Goal: Task Accomplishment & Management: Use online tool/utility

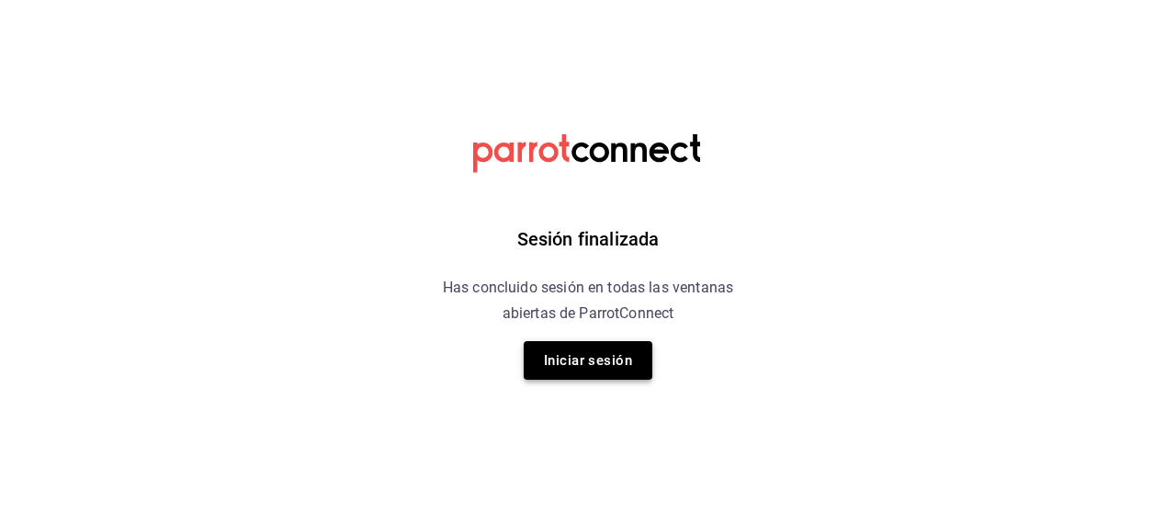
click at [601, 361] on button "Iniciar sesión" at bounding box center [588, 360] width 129 height 39
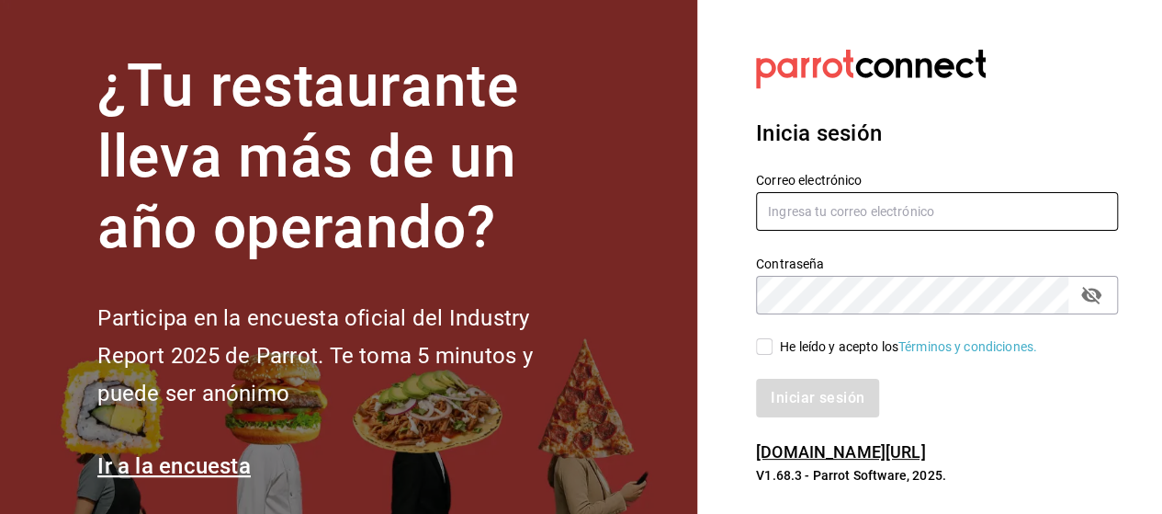
type input "[EMAIL_ADDRESS][PERSON_NAME][DOMAIN_NAME]"
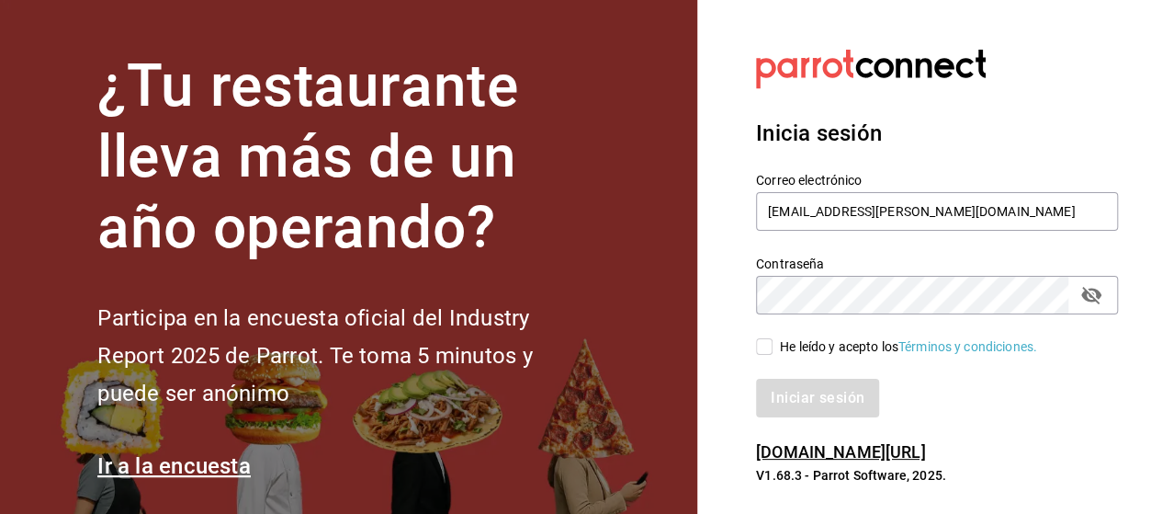
click at [770, 343] on input "He leído y acepto los Términos y condiciones." at bounding box center [764, 346] width 17 height 17
checkbox input "true"
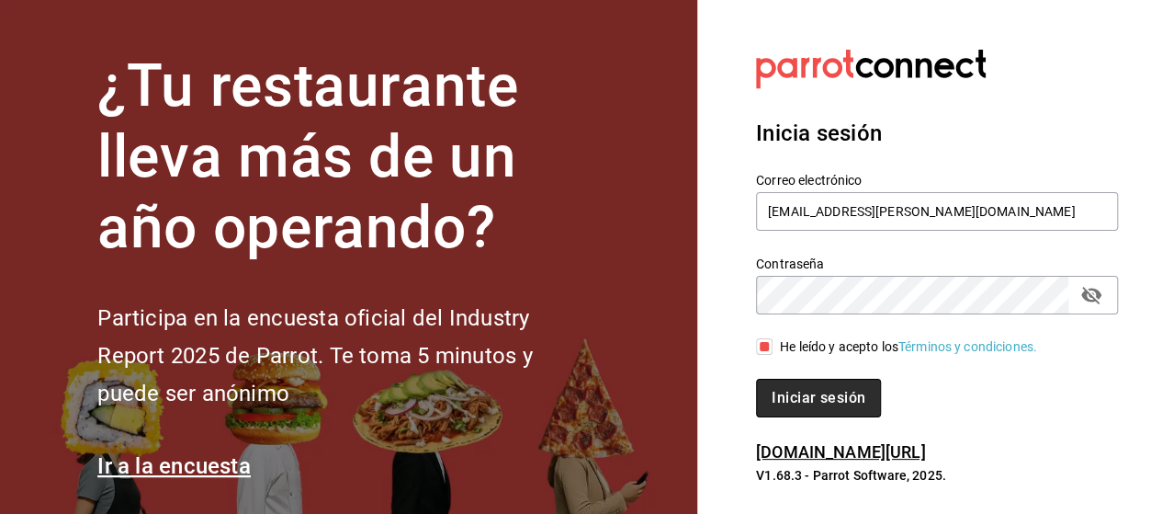
click at [797, 393] on button "Iniciar sesión" at bounding box center [818, 397] width 125 height 39
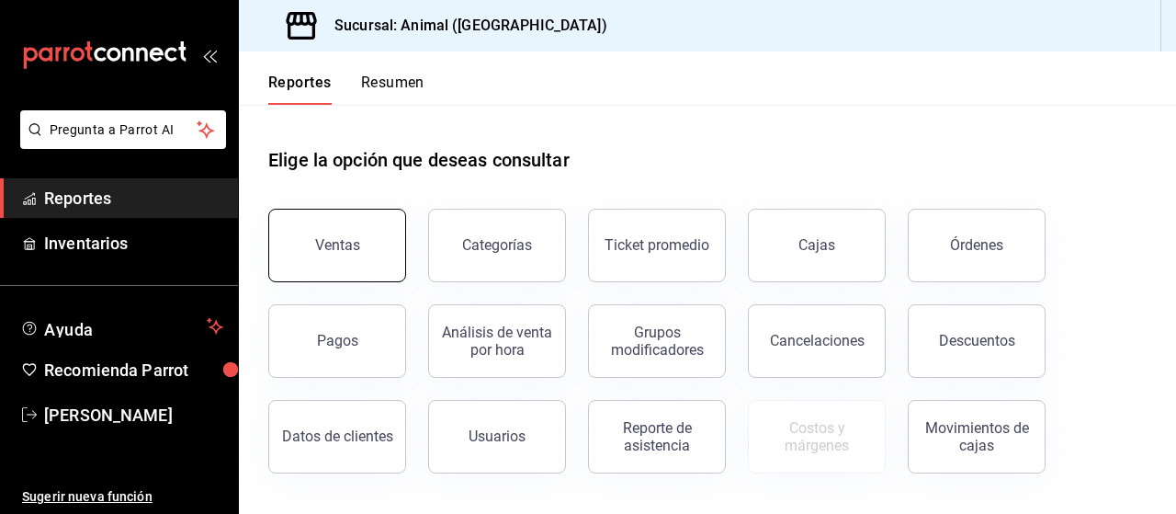
click at [343, 254] on button "Ventas" at bounding box center [337, 245] width 138 height 73
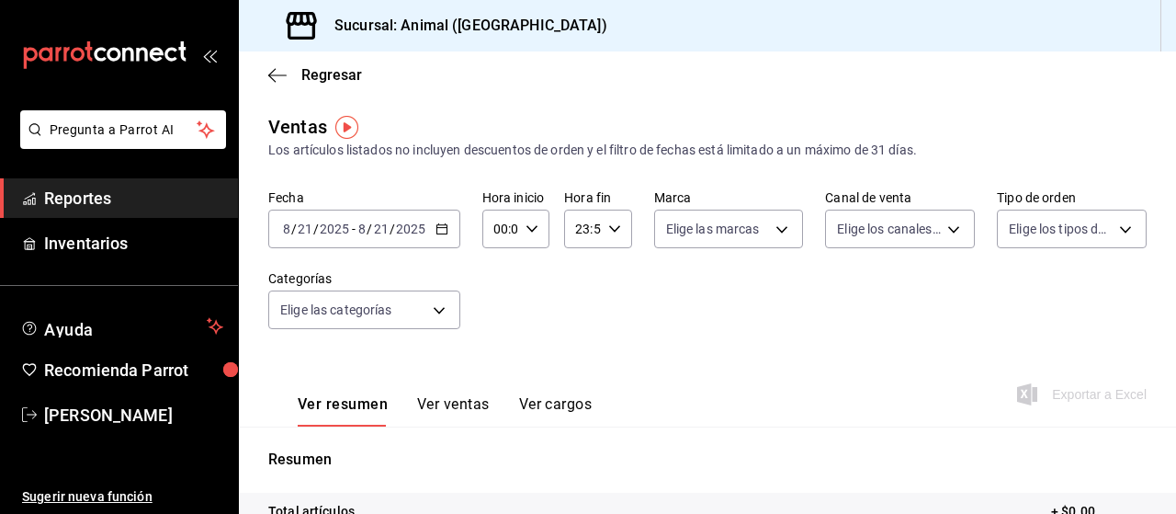
click at [437, 228] on \(Stroke\) "button" at bounding box center [441, 227] width 10 height 1
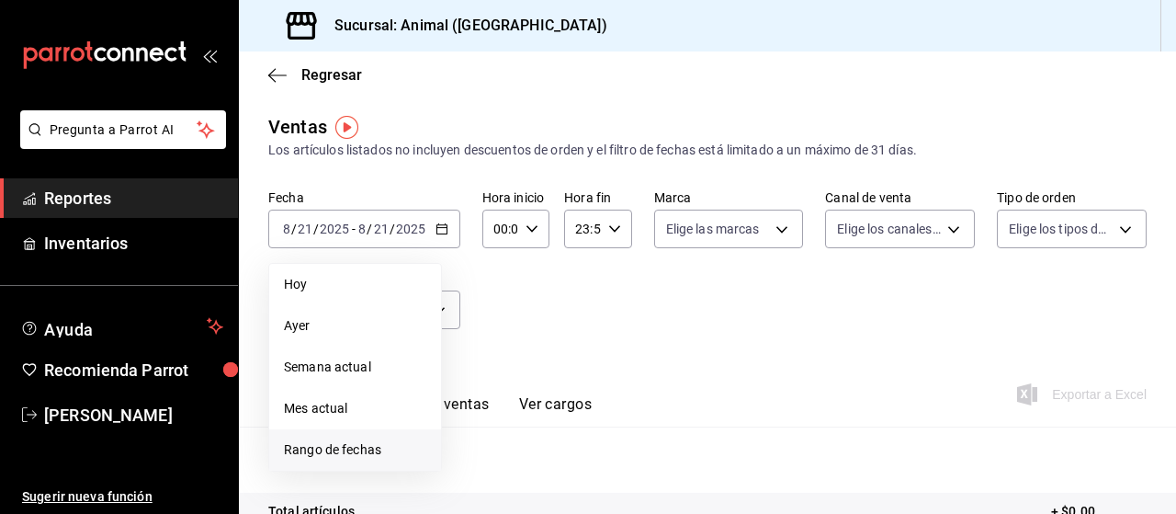
click at [349, 449] on span "Rango de fechas" at bounding box center [355, 449] width 142 height 19
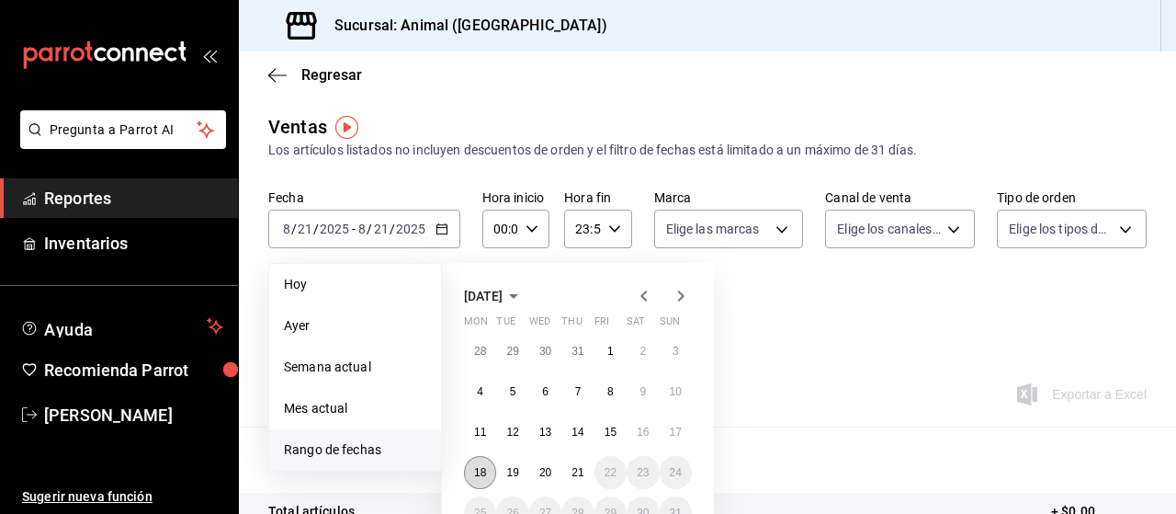
click at [469, 471] on button "18" at bounding box center [480, 472] width 32 height 33
click at [571, 466] on abbr "21" at bounding box center [577, 472] width 12 height 13
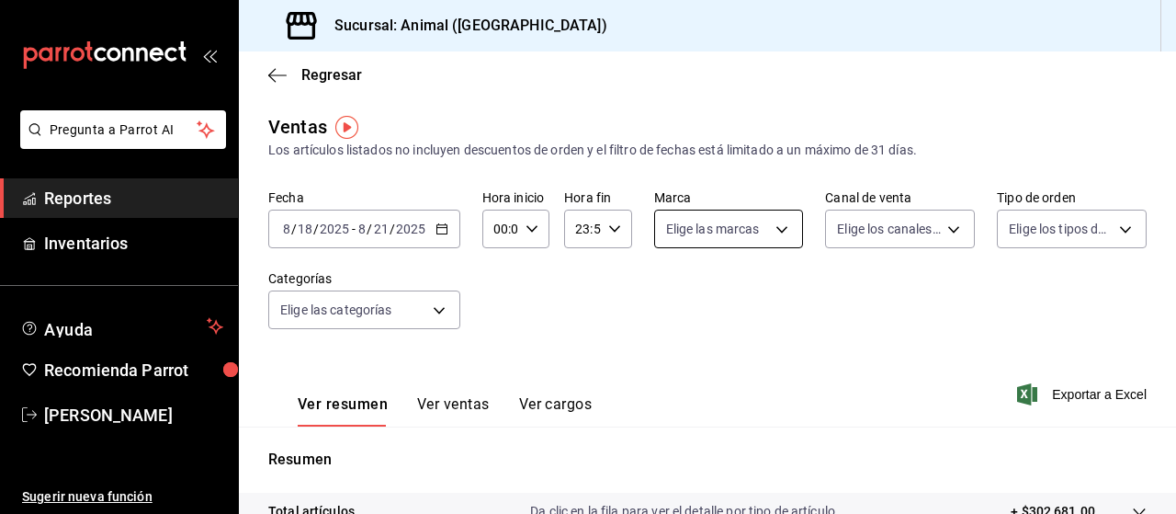
click at [777, 234] on body "Pregunta a Parrot AI Reportes Inventarios Ayuda Recomienda Parrot Marco Ramiez …" at bounding box center [588, 257] width 1176 height 514
click at [685, 286] on div "Ver todas" at bounding box center [707, 298] width 95 height 40
type input "96838179-8fbb-4073-aae3-1789726318c8"
checkbox input "true"
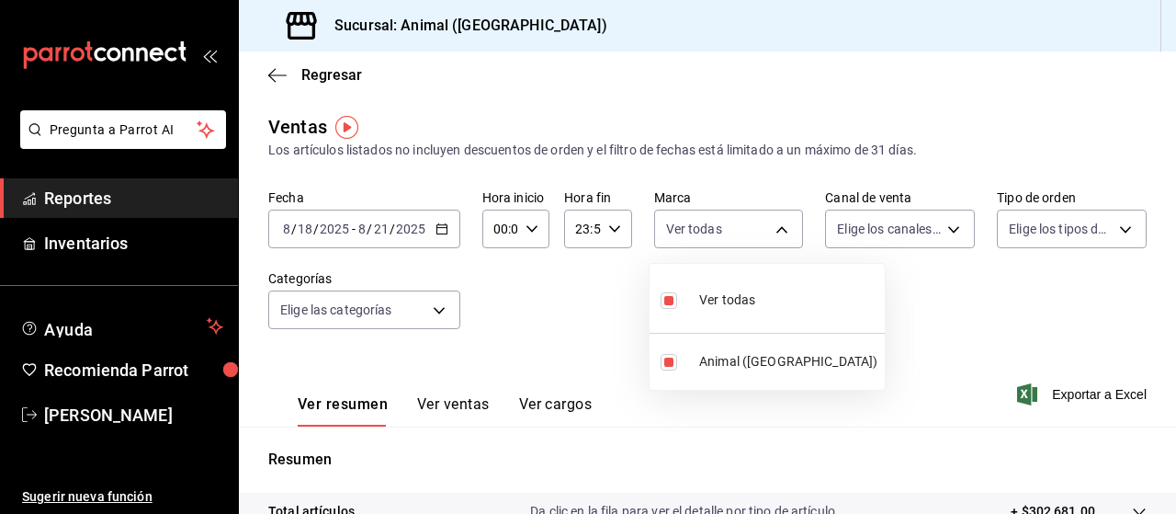
click at [862, 231] on div at bounding box center [588, 257] width 1176 height 514
click at [862, 231] on body "Pregunta a Parrot AI Reportes Inventarios Ayuda Recomienda Parrot Marco Ramiez …" at bounding box center [588, 257] width 1176 height 514
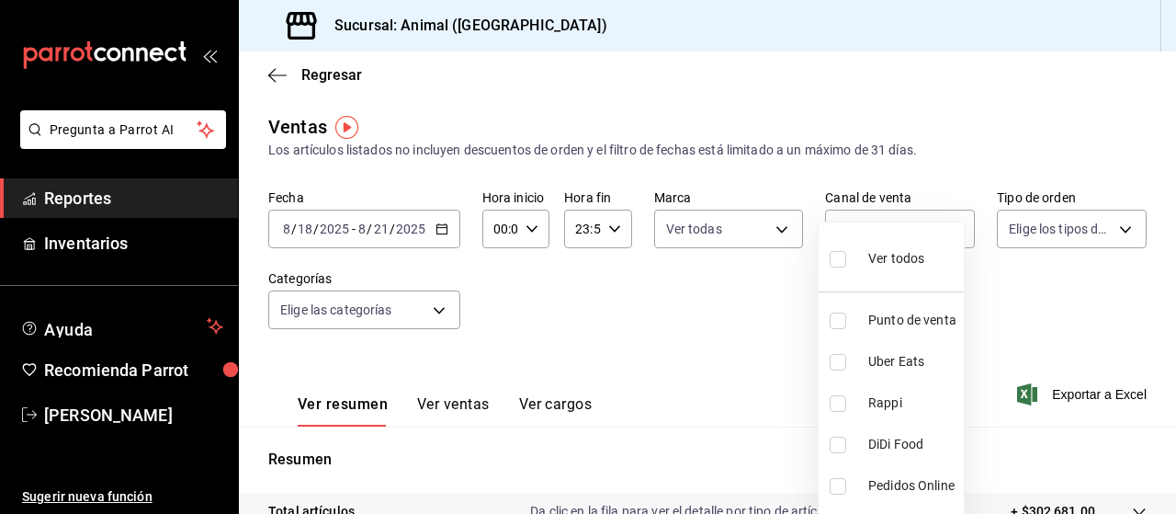
click at [856, 260] on div "Ver todos" at bounding box center [877, 257] width 95 height 40
type input "PARROT,UBER_EATS,RAPPI,DIDI_FOOD,ONLINE"
checkbox input "true"
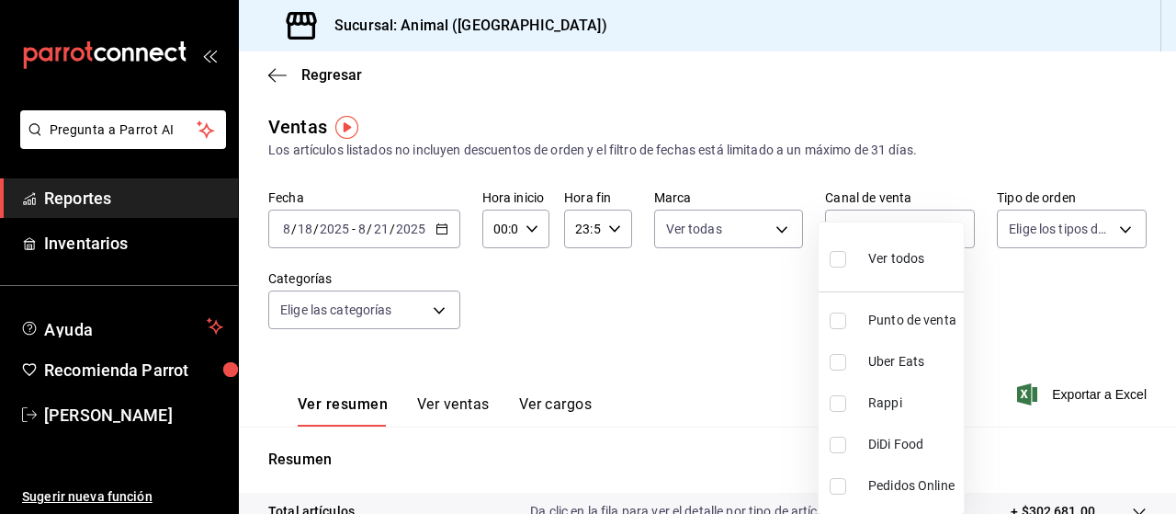
checkbox input "true"
click at [1073, 224] on div at bounding box center [588, 257] width 1176 height 514
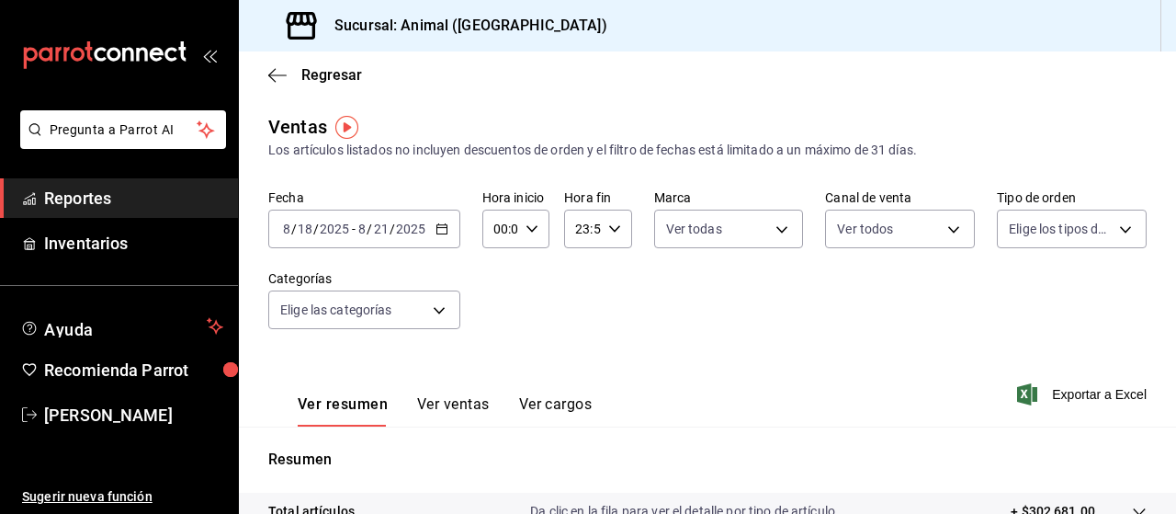
click at [1073, 224] on body "Pregunta a Parrot AI Reportes Inventarios Ayuda Recomienda Parrot Marco Ramiez …" at bounding box center [588, 257] width 1176 height 514
click at [1062, 278] on div "Ver todos" at bounding box center [1045, 298] width 95 height 40
type input "89cc3392-1a89-49ed-91c4-e66ea58282e1,025cf6ae-25b7-4698-bb98-3d77af74a196,EXTER…"
checkbox input "true"
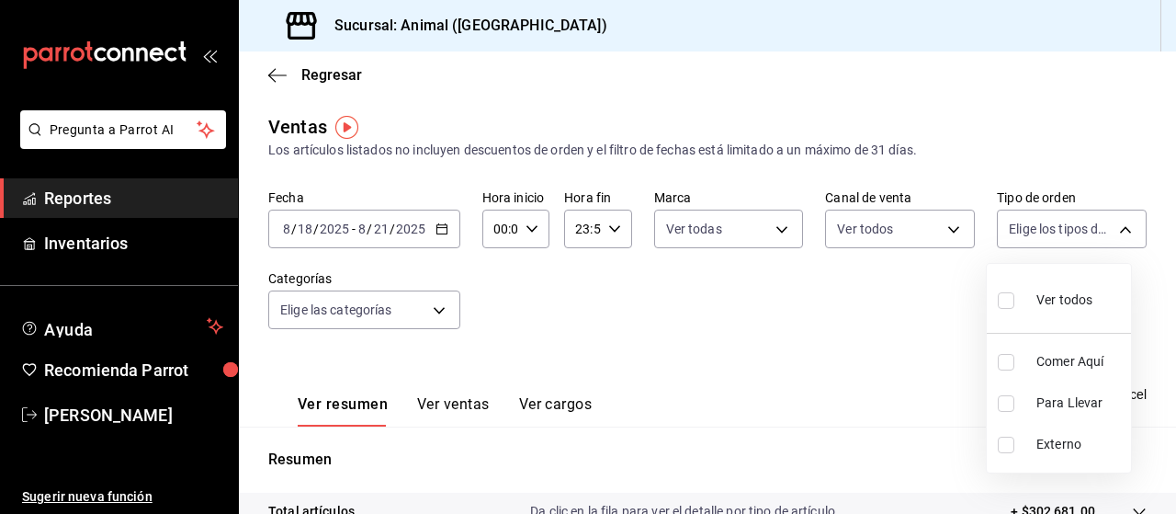
checkbox input "true"
click at [401, 314] on div at bounding box center [588, 257] width 1176 height 514
click at [401, 314] on body "Pregunta a Parrot AI Reportes Inventarios Ayuda Recomienda Parrot Marco Ramiez …" at bounding box center [588, 257] width 1176 height 514
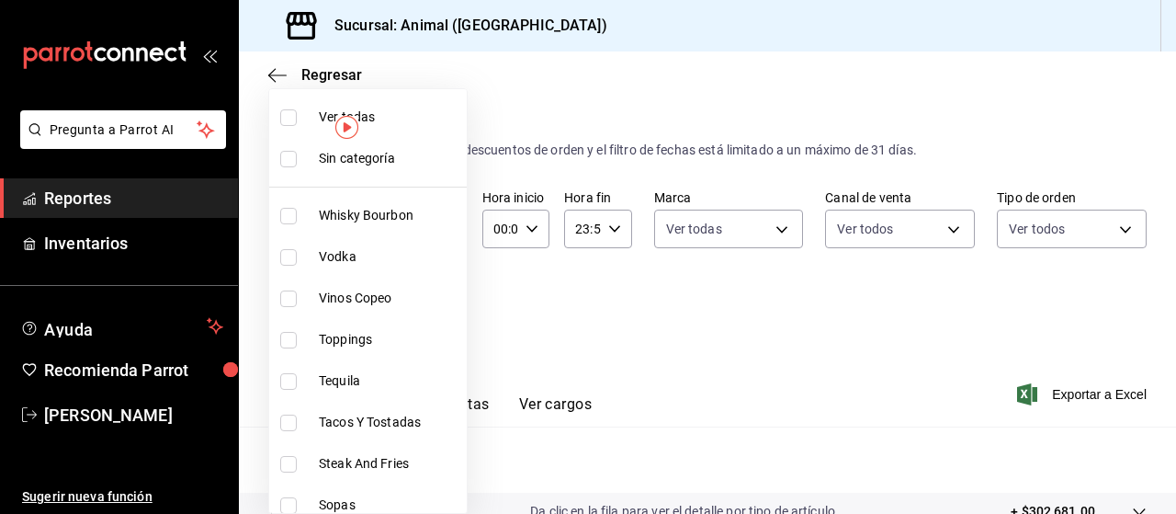
click at [301, 117] on label at bounding box center [292, 117] width 24 height 17
click at [297, 117] on input "checkbox" at bounding box center [288, 117] width 17 height 17
checkbox input "false"
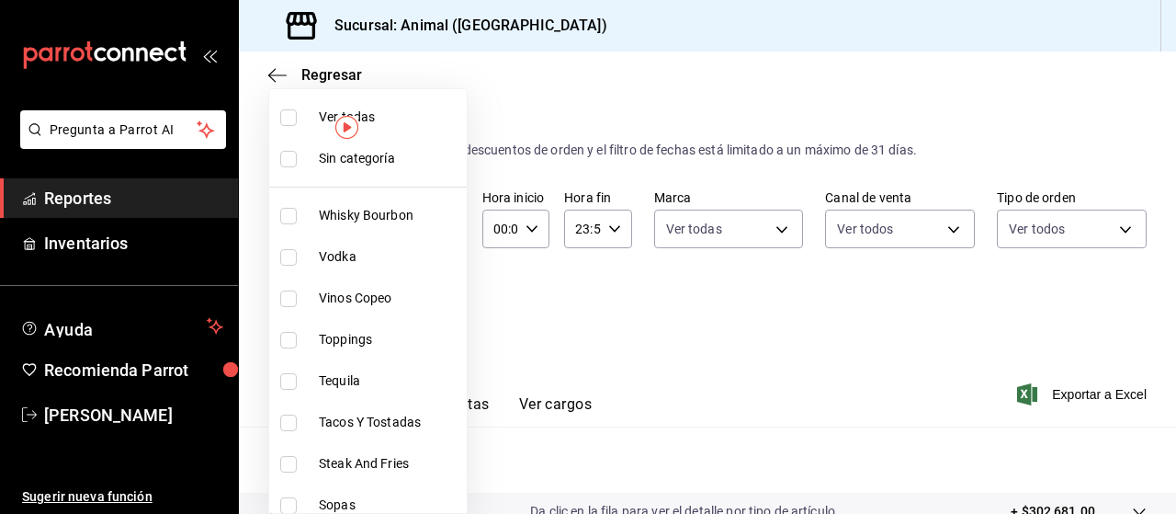
checkbox input "false"
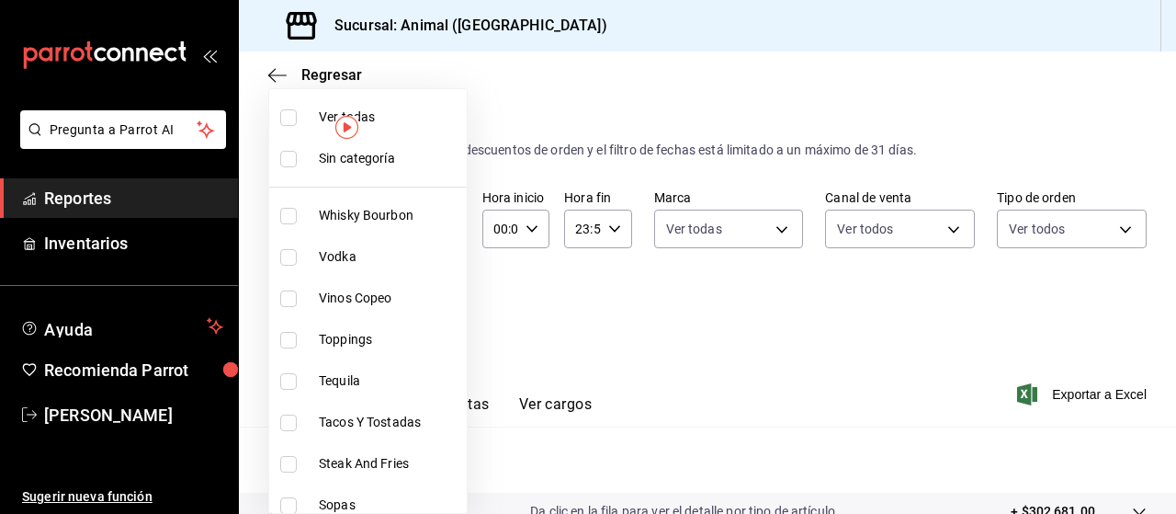
checkbox input "false"
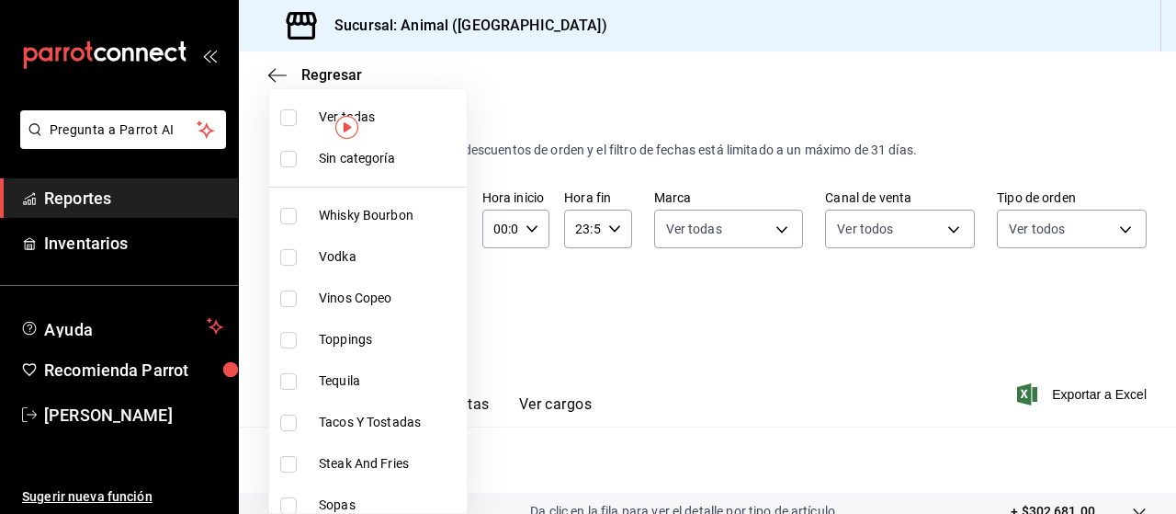
checkbox input "false"
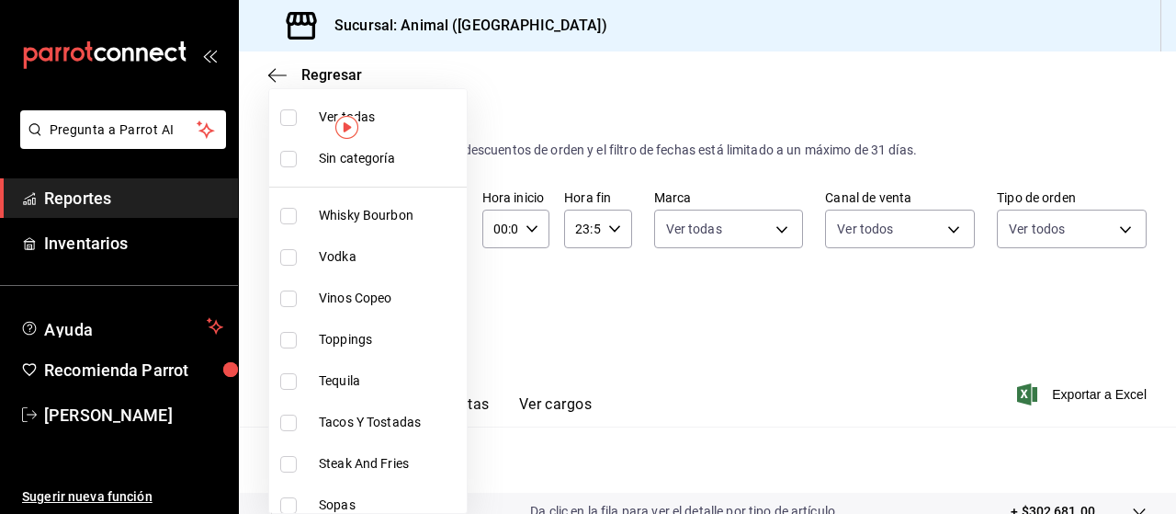
checkbox input "false"
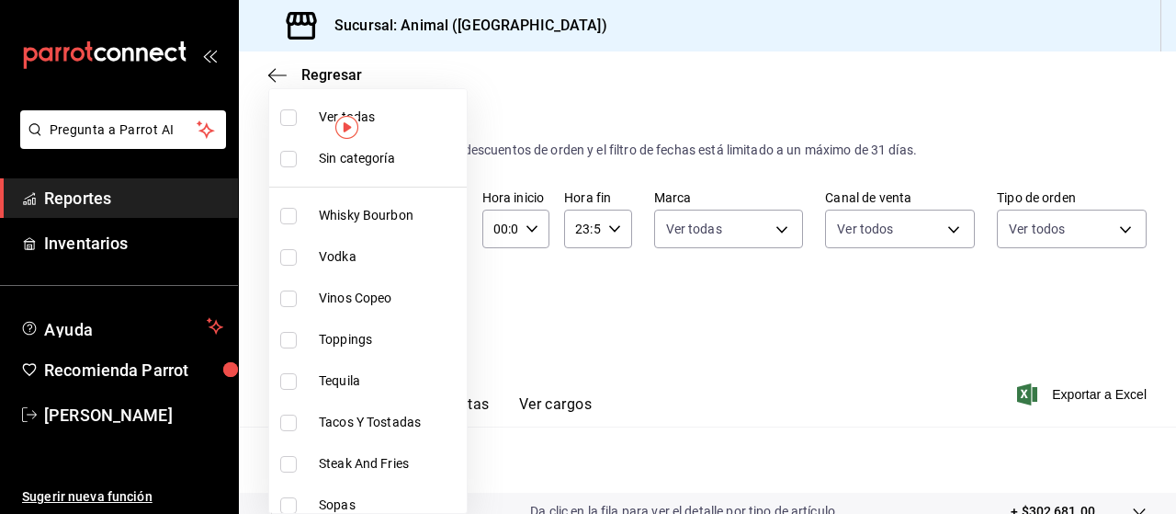
checkbox input "false"
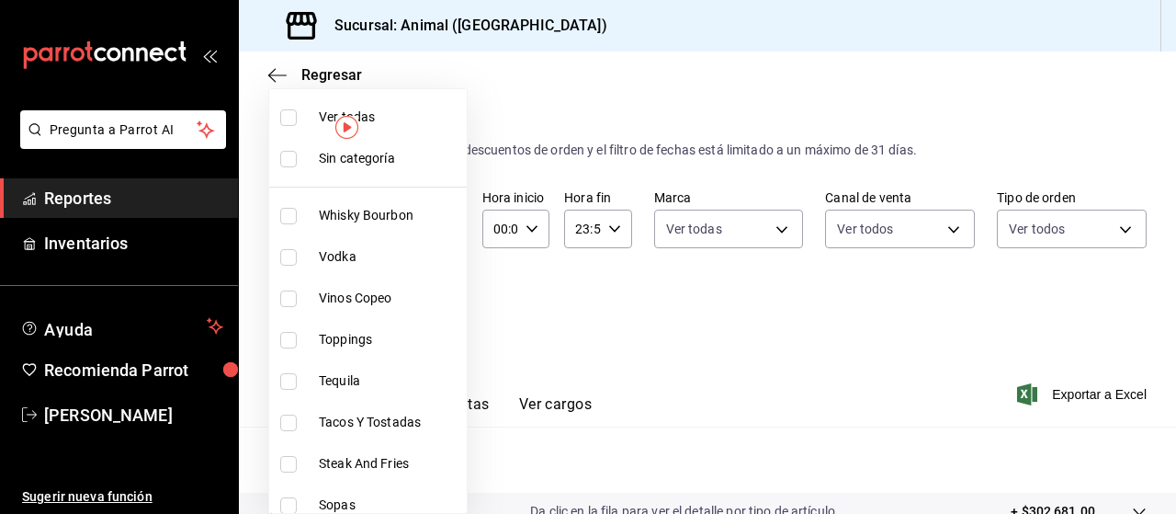
checkbox input "false"
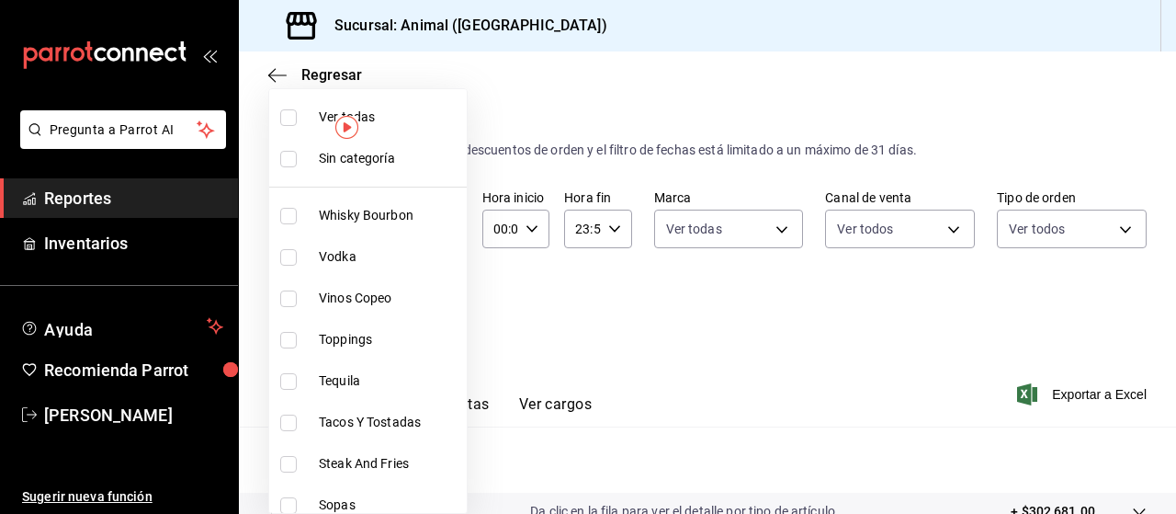
checkbox input "false"
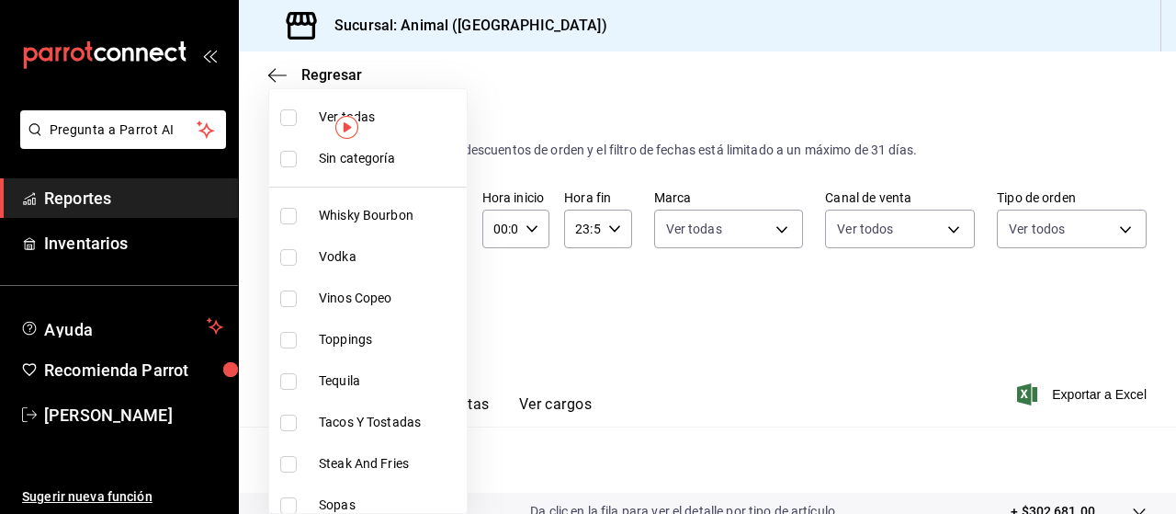
checkbox input "false"
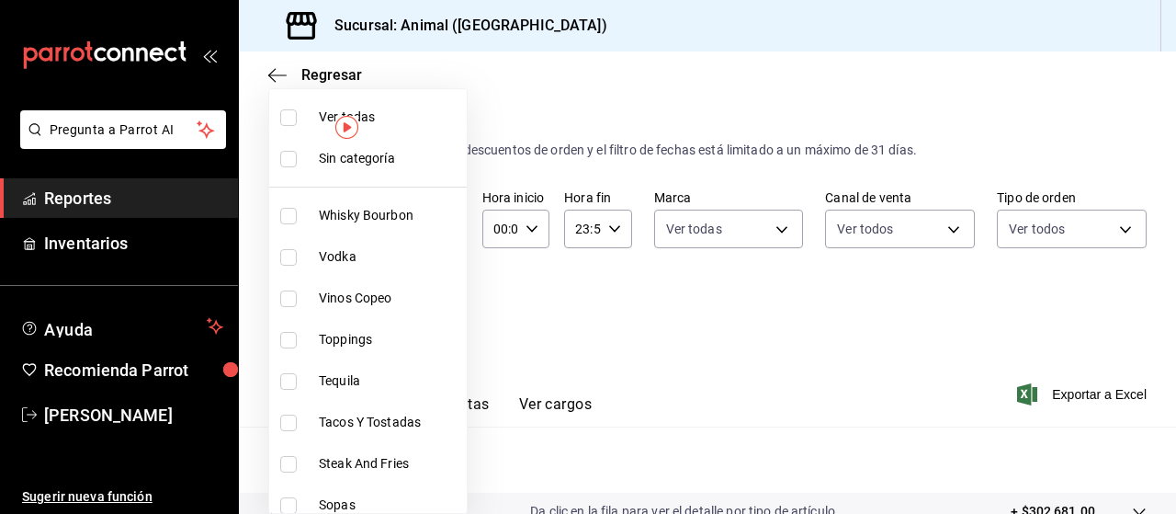
checkbox input "false"
click at [294, 115] on input "checkbox" at bounding box center [288, 117] width 17 height 17
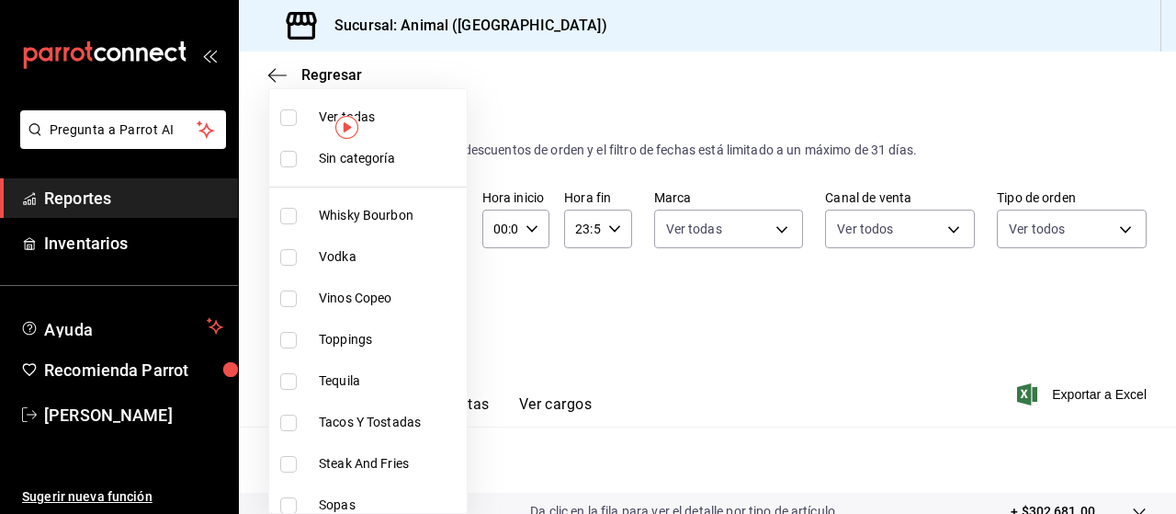
checkbox input "false"
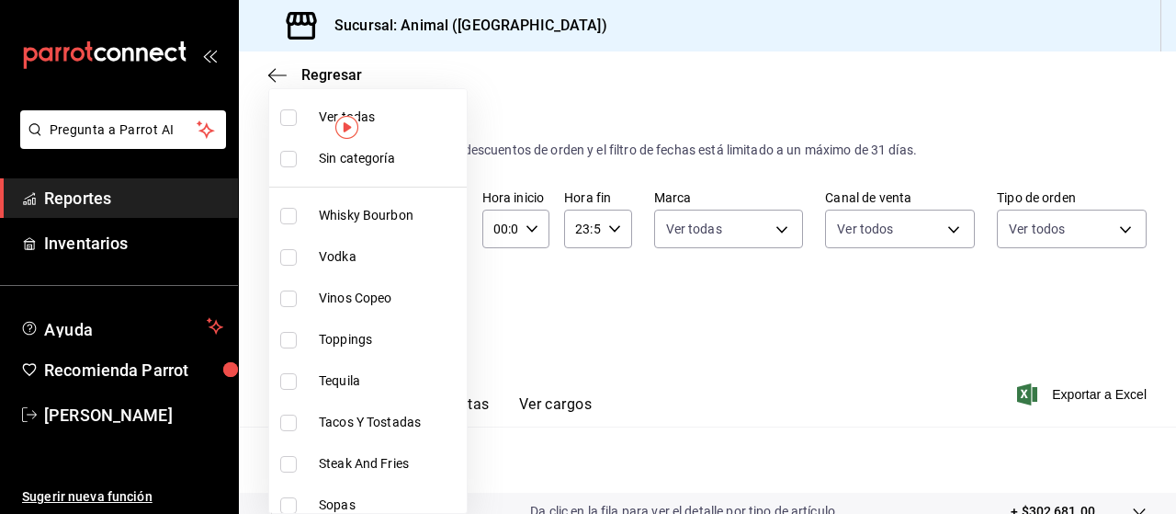
checkbox input "false"
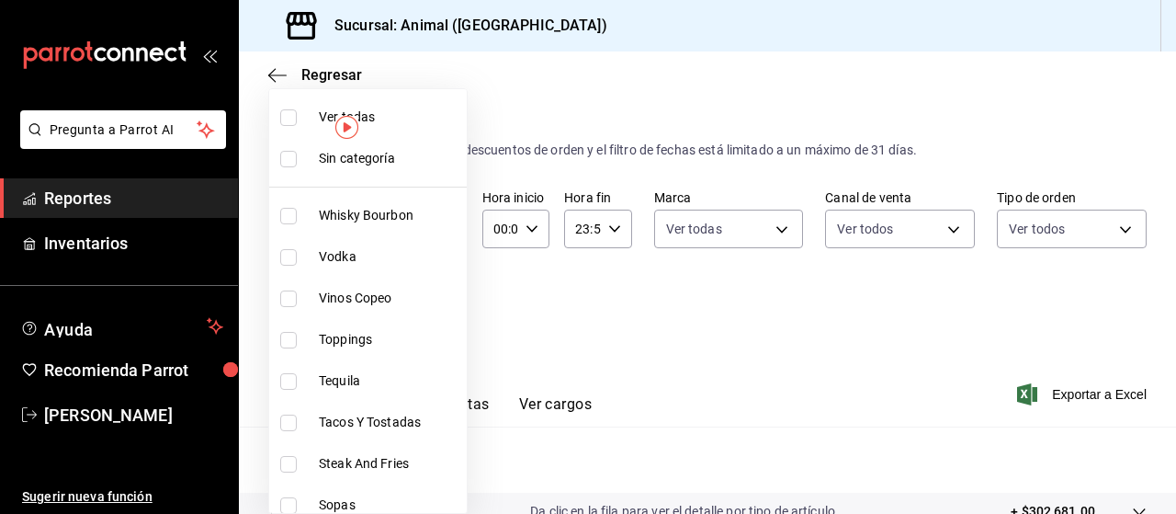
checkbox input "false"
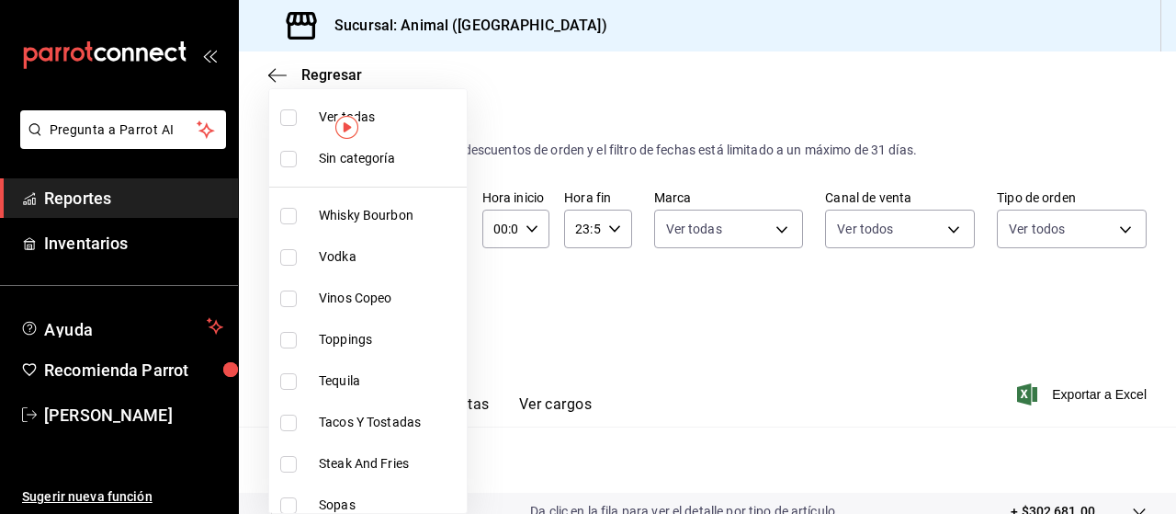
checkbox input "false"
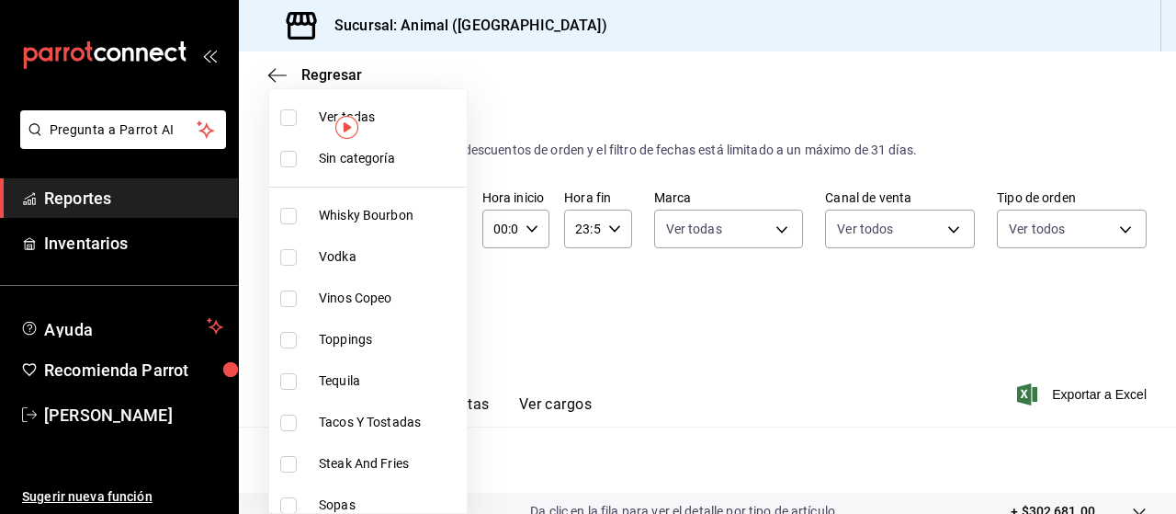
checkbox input "false"
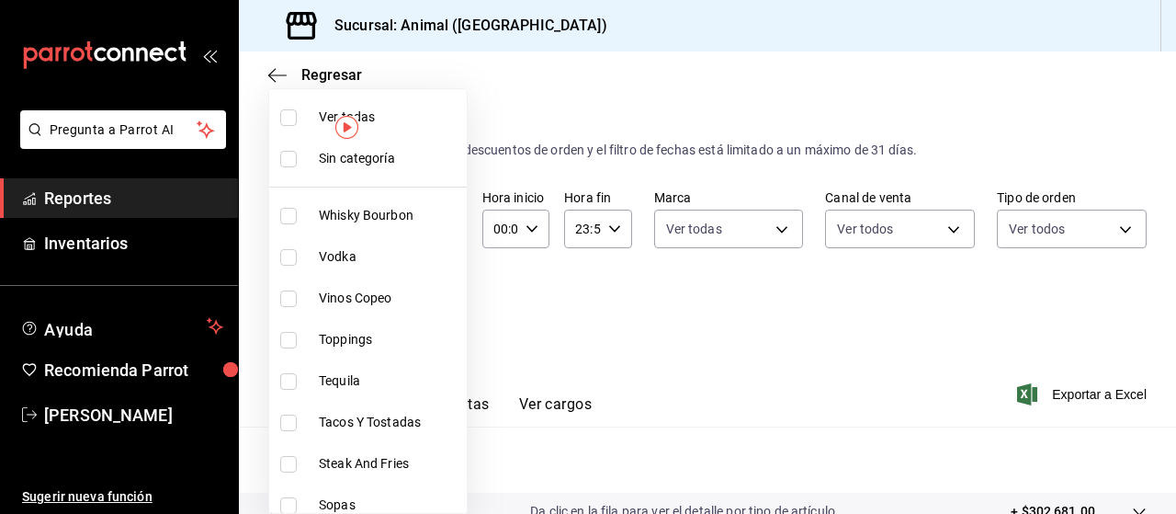
checkbox input "false"
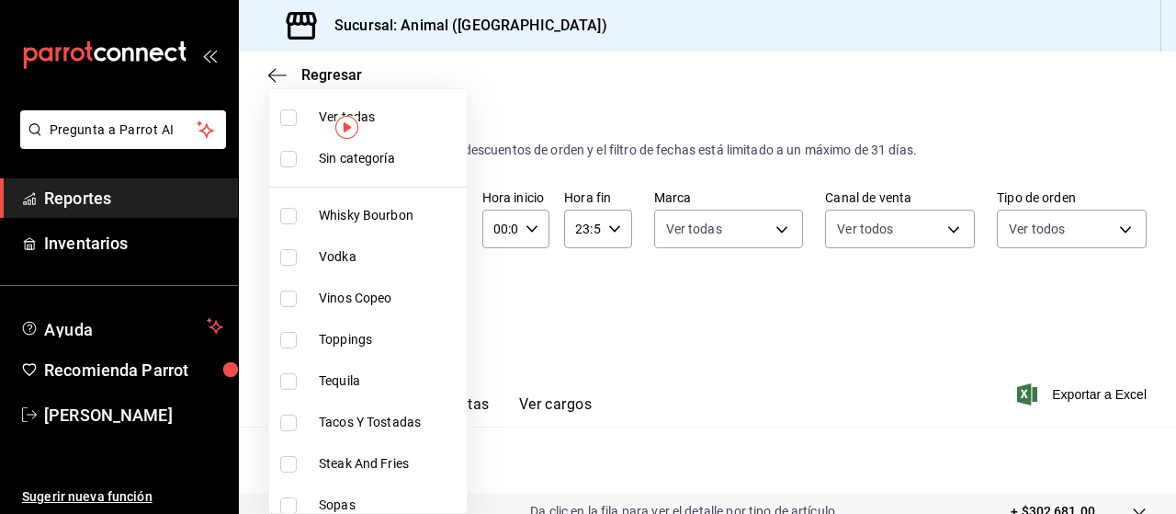
checkbox input "false"
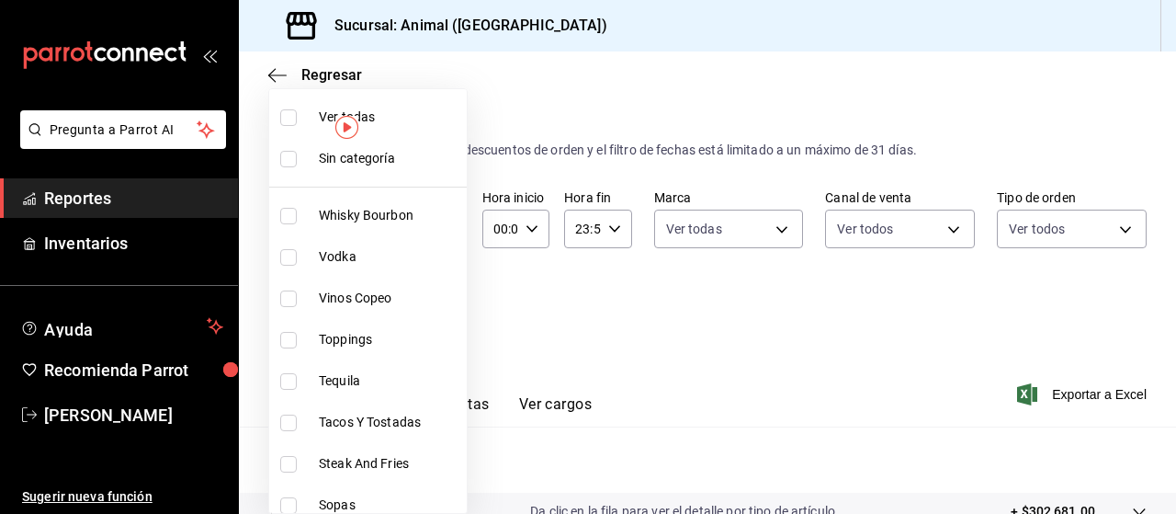
checkbox input "false"
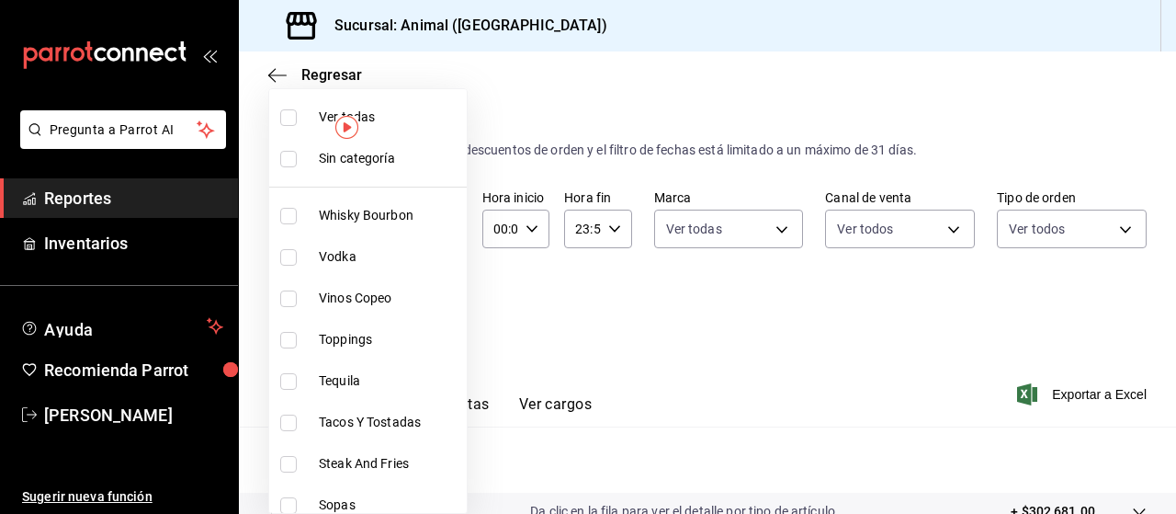
checkbox input "false"
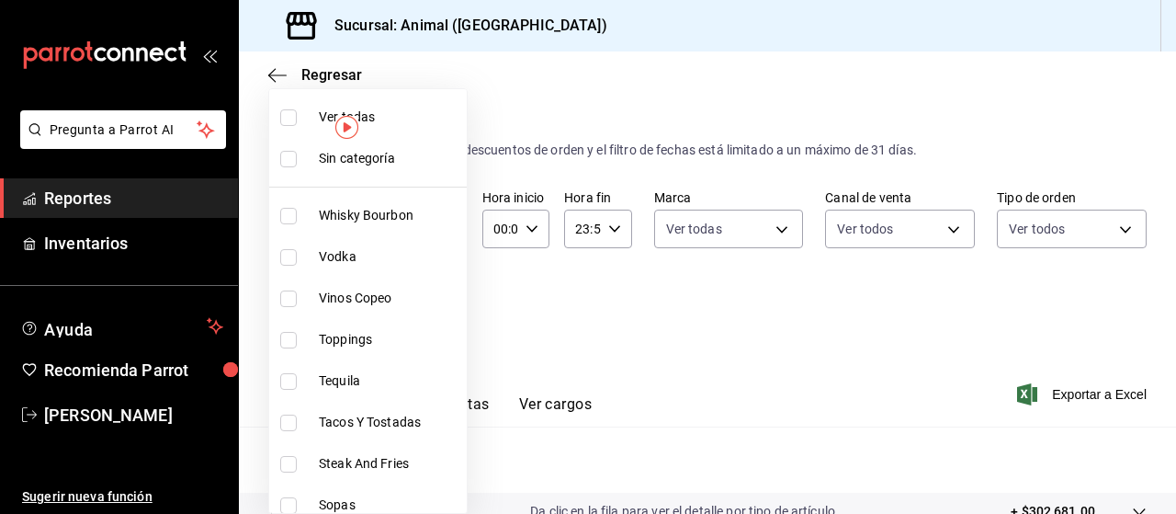
checkbox input "false"
click at [594, 308] on div at bounding box center [588, 257] width 1176 height 514
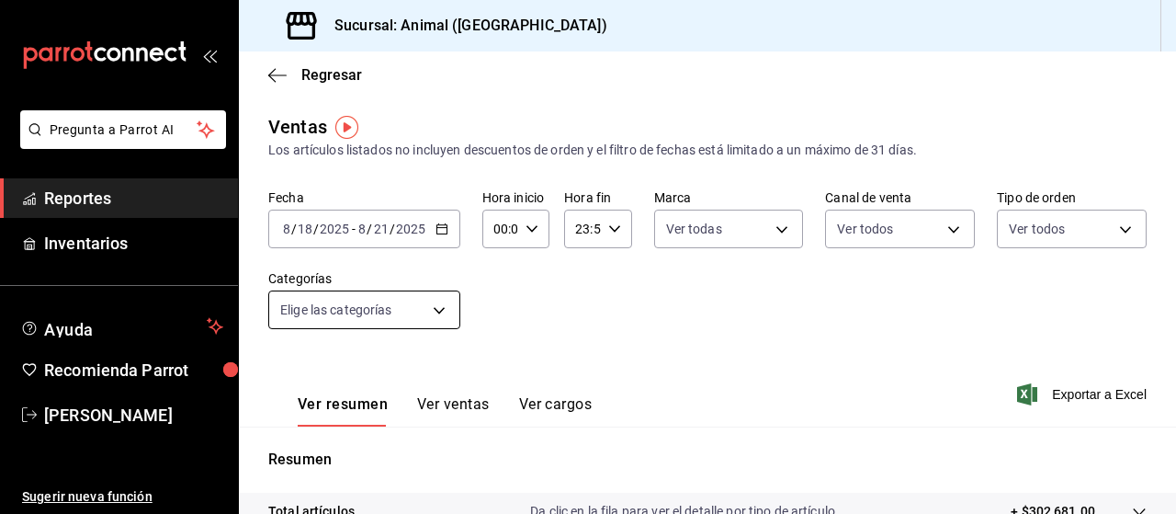
click at [391, 306] on body "Pregunta a Parrot AI Reportes Inventarios Ayuda Recomienda Parrot Marco Ramiez …" at bounding box center [588, 257] width 1176 height 514
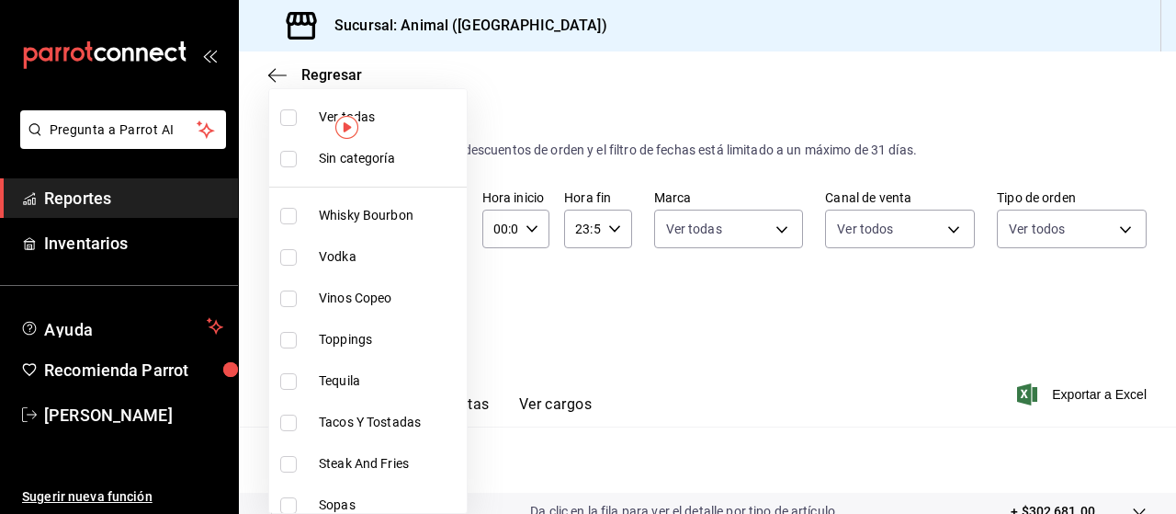
click at [290, 126] on li "Ver todas" at bounding box center [368, 116] width 198 height 41
type input "696422f3-042f-4992-a796-20cec1d2addd,ab2f2cdd-2d2d-455a-bd59-969ed93fbee5,5744a…"
checkbox input "true"
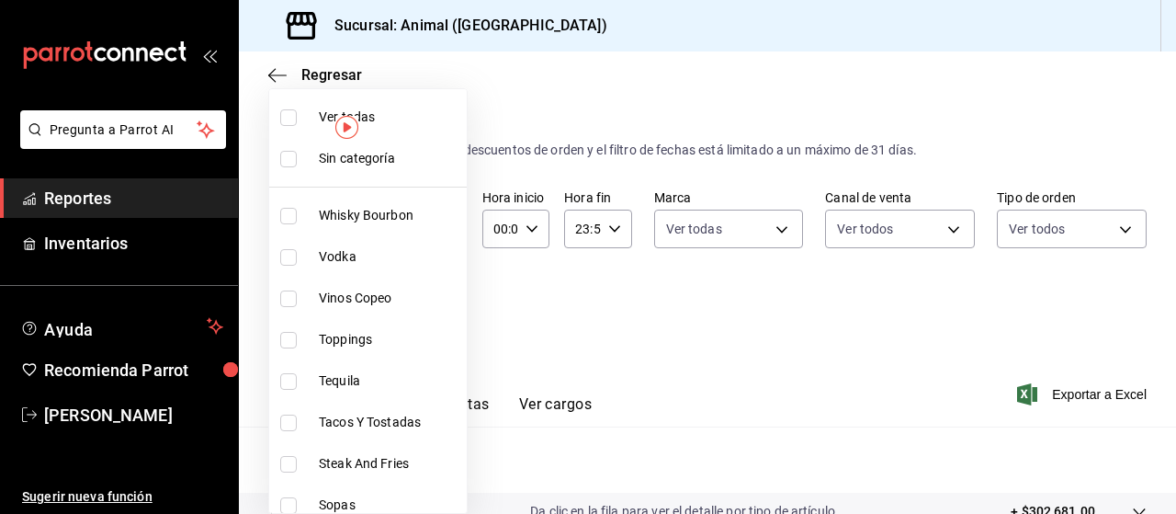
checkbox input "true"
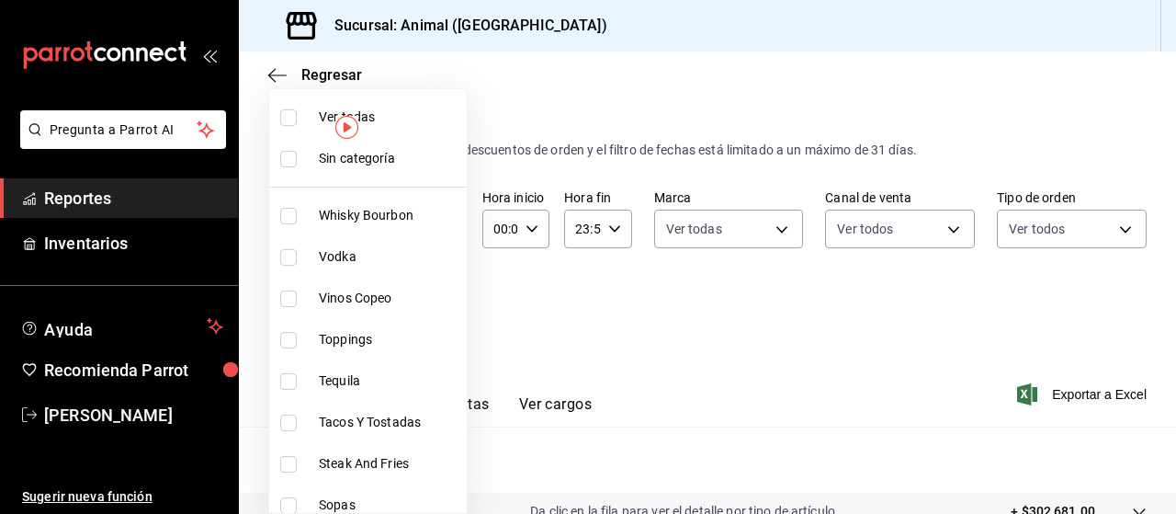
checkbox input "true"
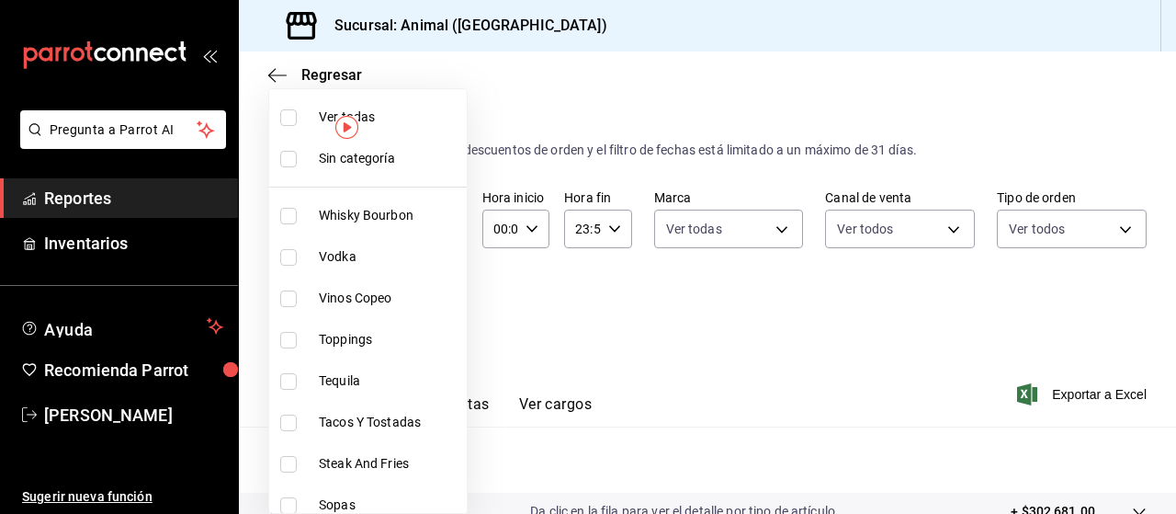
checkbox input "true"
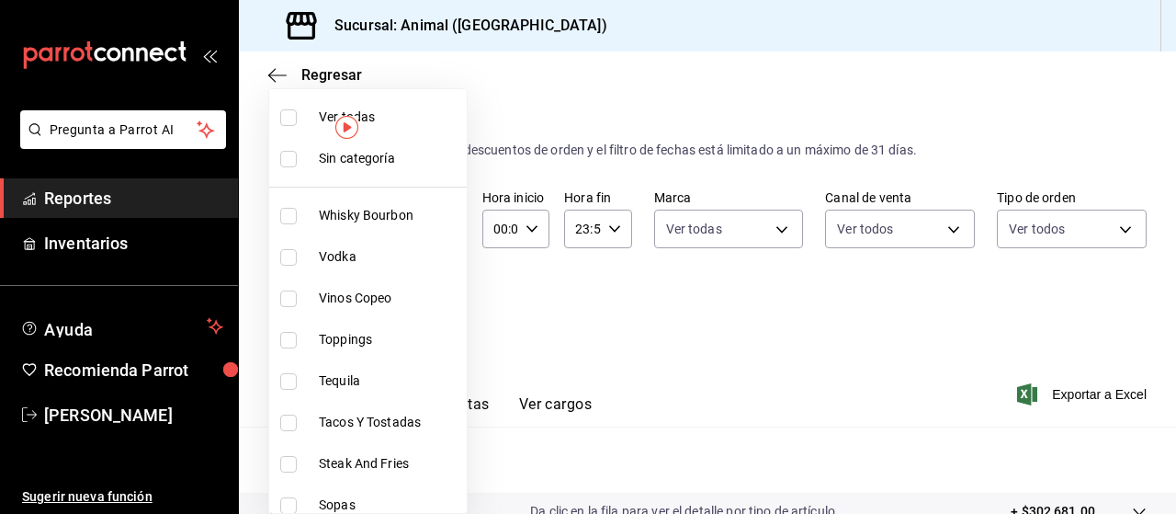
checkbox input "true"
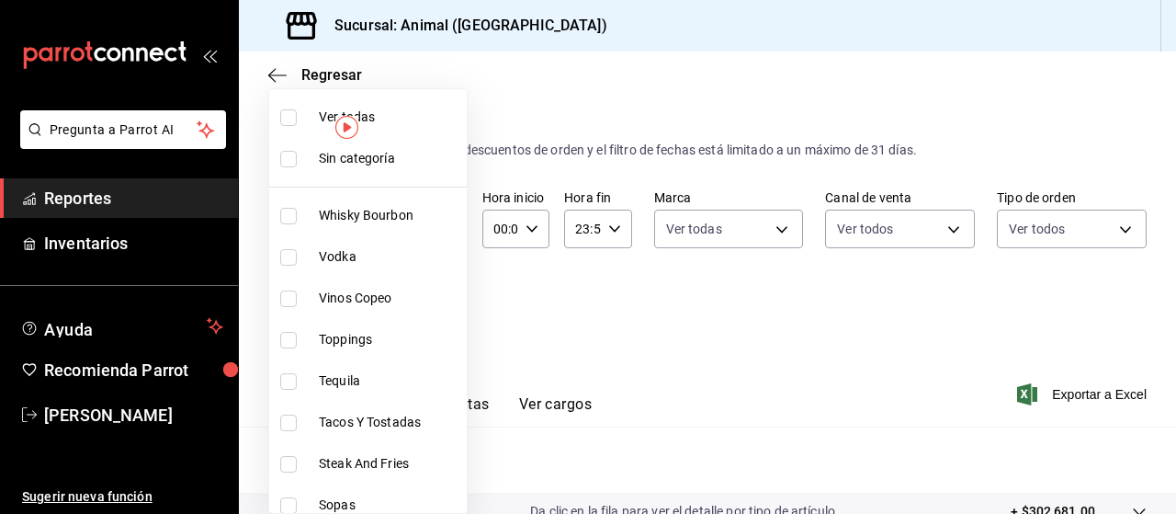
checkbox input "true"
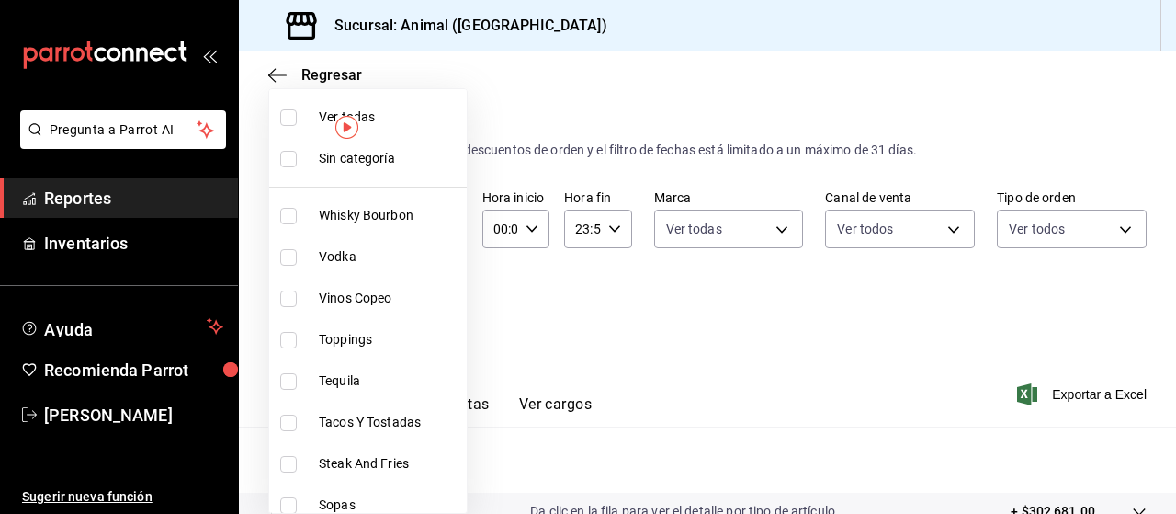
checkbox input "true"
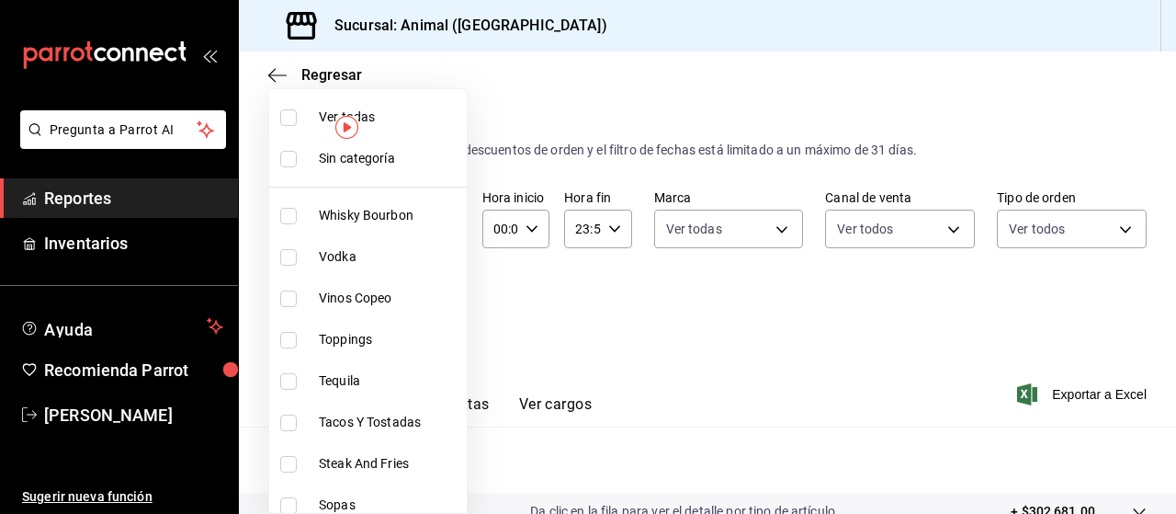
checkbox input "true"
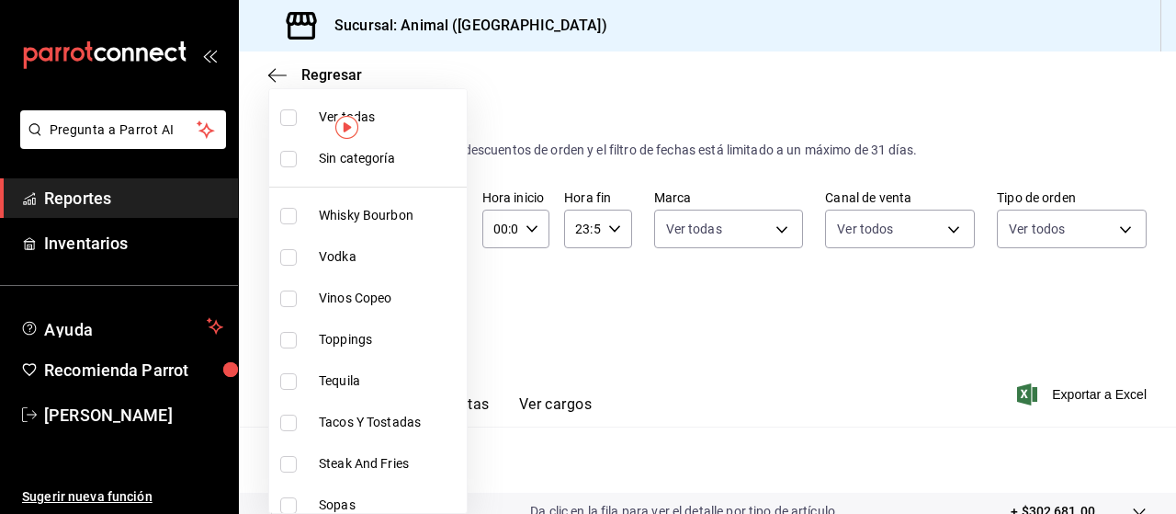
checkbox input "true"
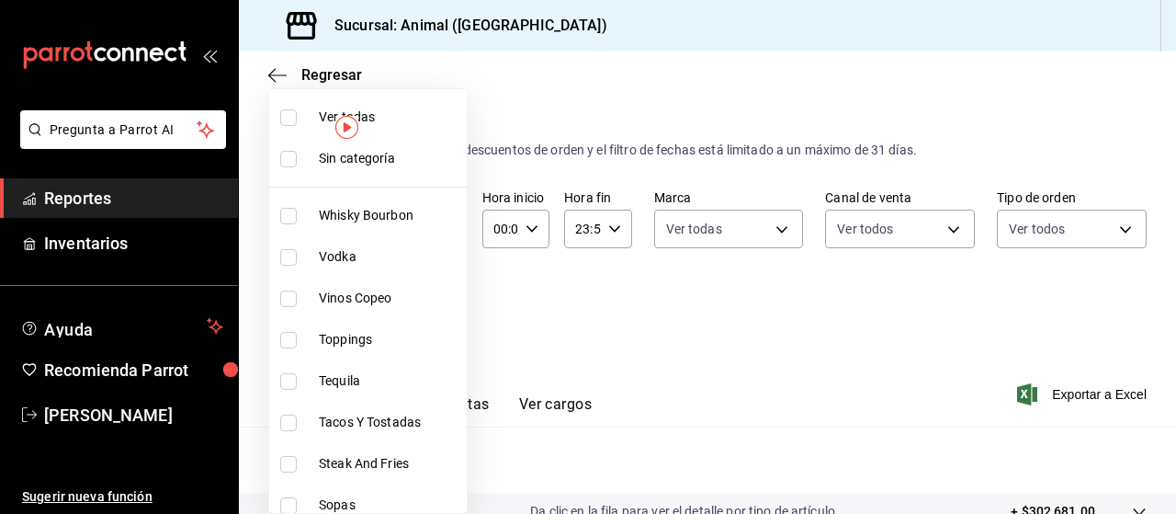
checkbox input "true"
click at [672, 353] on div at bounding box center [588, 257] width 1176 height 514
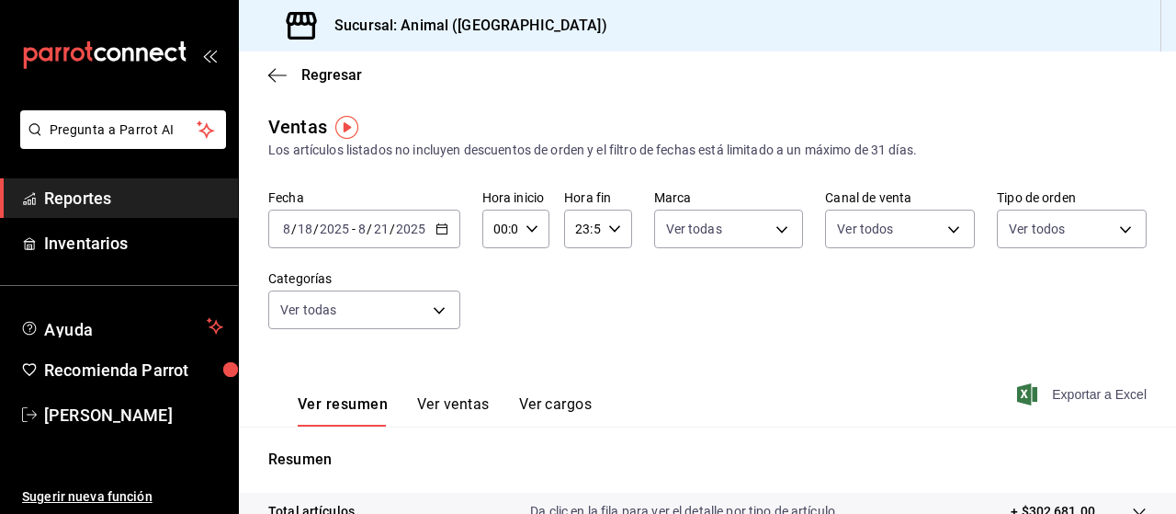
click at [1073, 392] on span "Exportar a Excel" at bounding box center [1084, 394] width 126 height 22
